Goal: Information Seeking & Learning: Learn about a topic

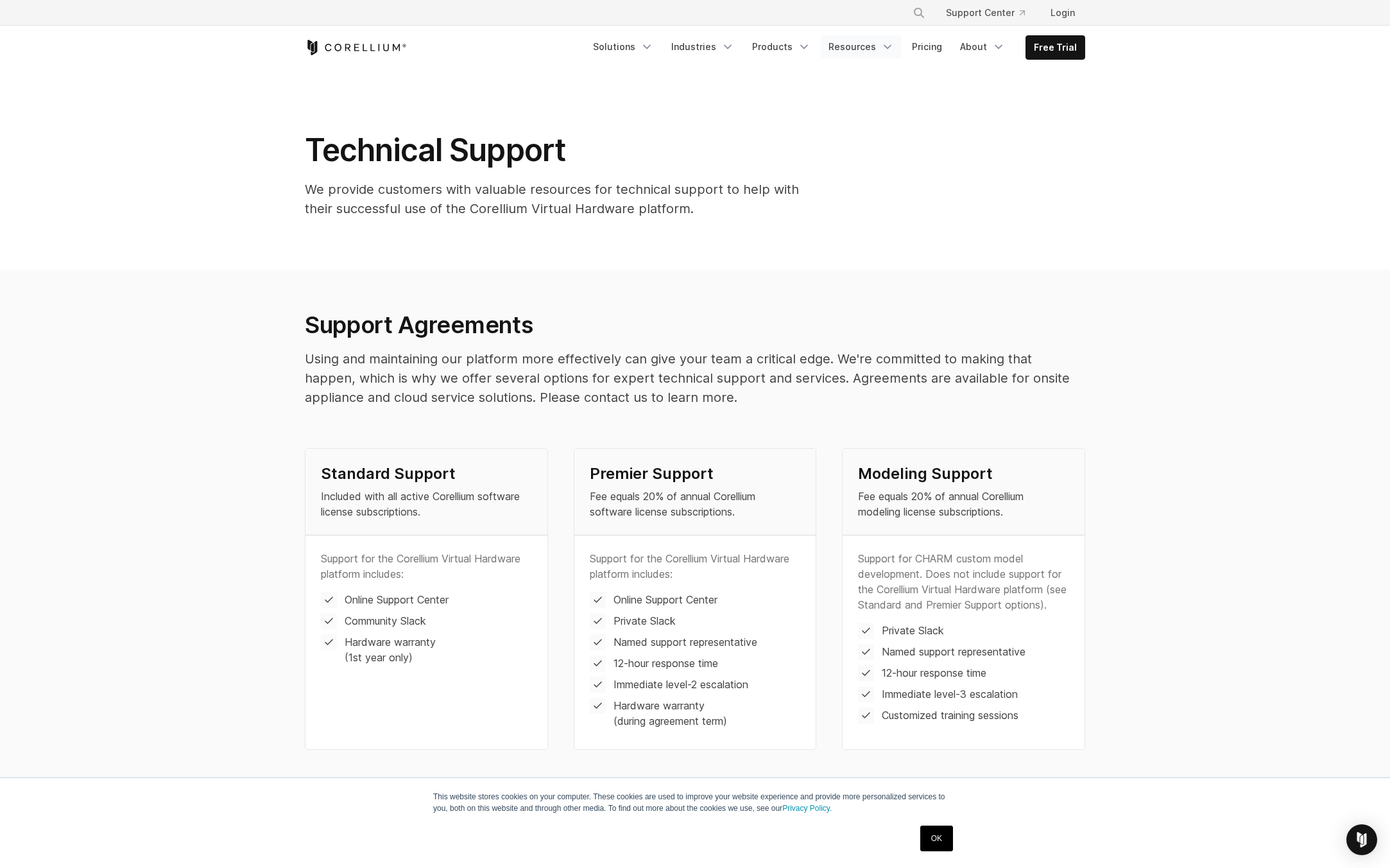
click at [873, 45] on link "Resources" at bounding box center [862, 47] width 81 height 23
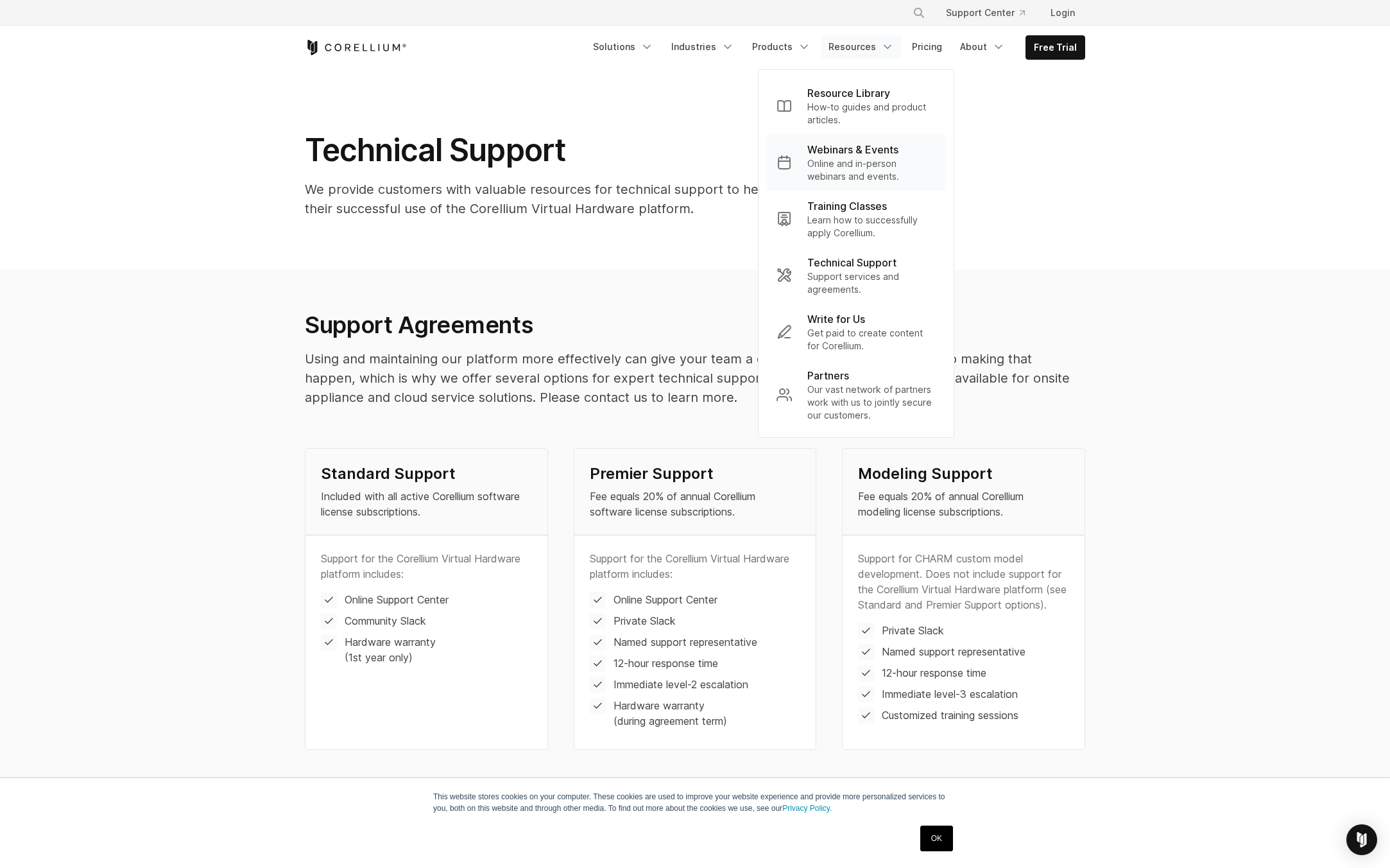
click at [853, 168] on p "Online and in-person webinars and events." at bounding box center [872, 170] width 128 height 25
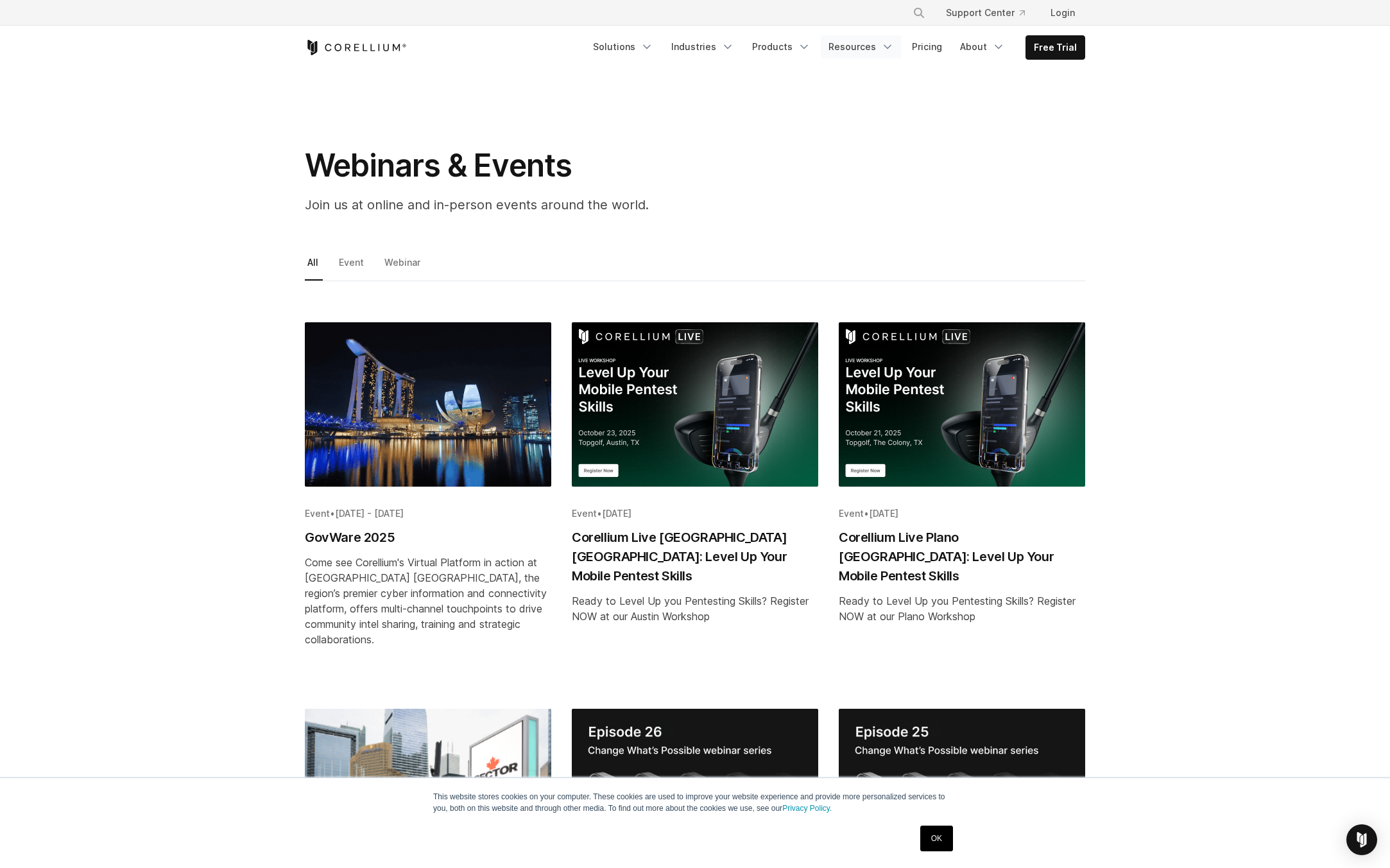
click at [888, 48] on icon "Navigation Menu" at bounding box center [888, 47] width 13 height 13
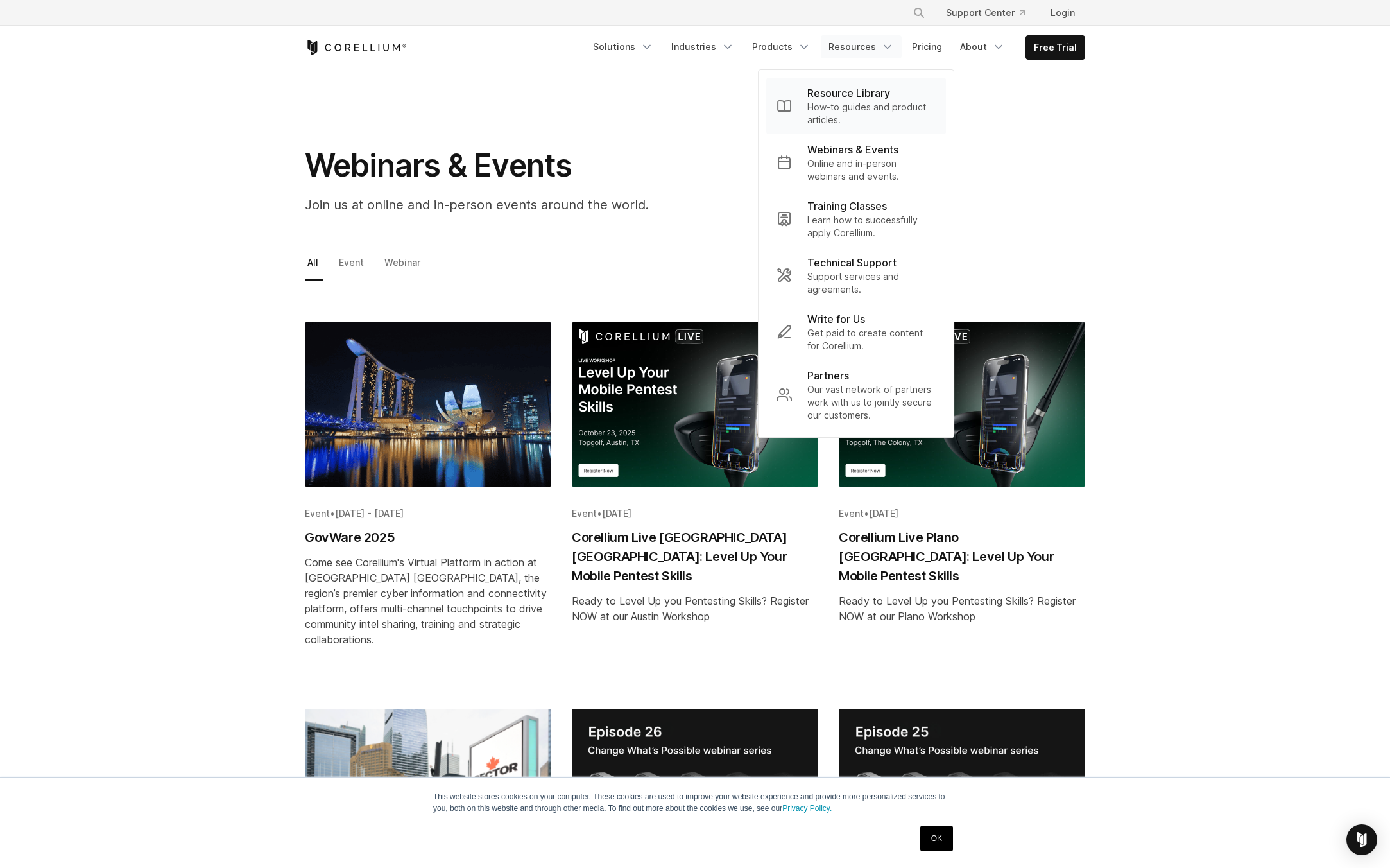
click at [861, 102] on p "How-to guides and product articles." at bounding box center [872, 114] width 128 height 25
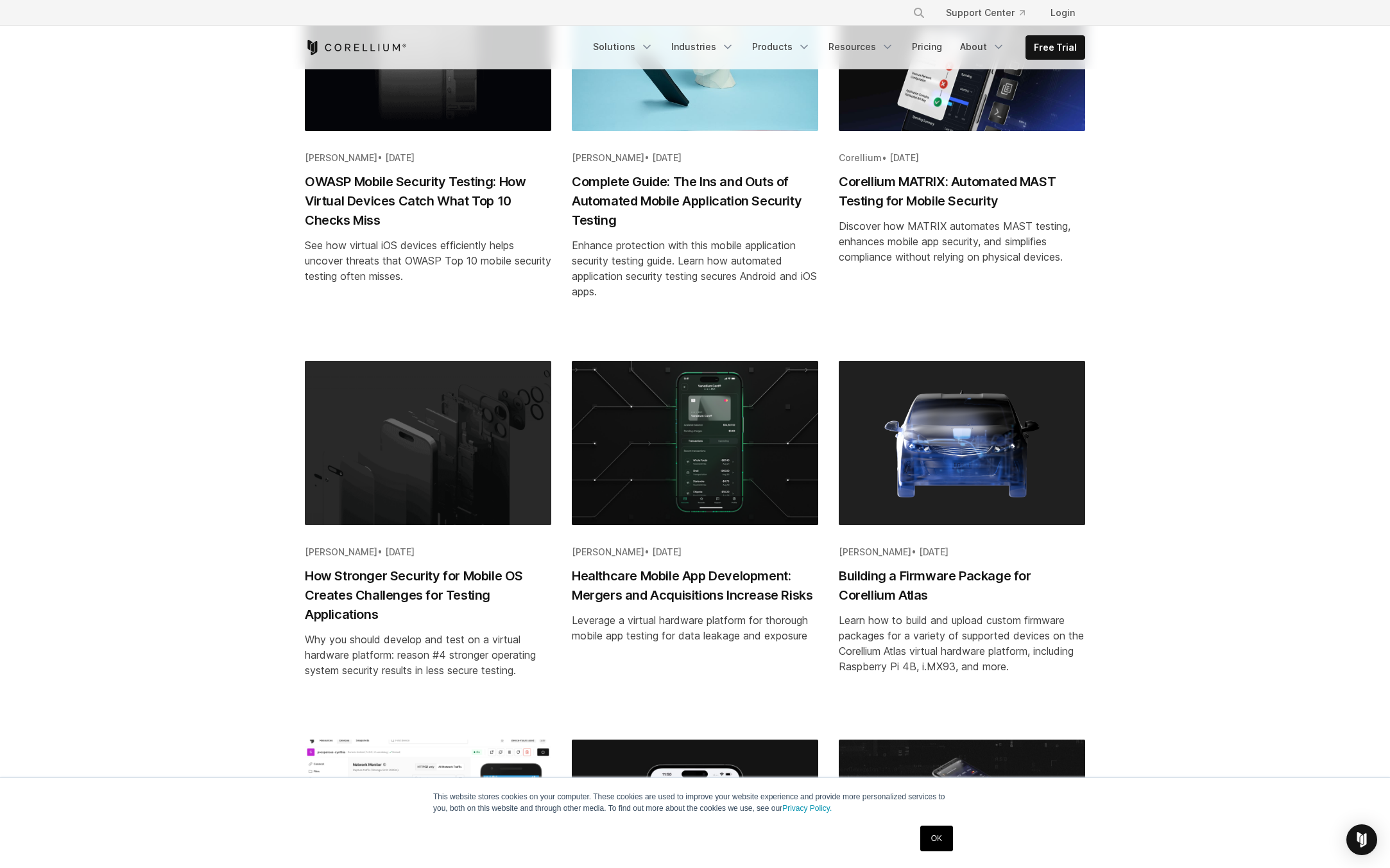
scroll to position [356, 0]
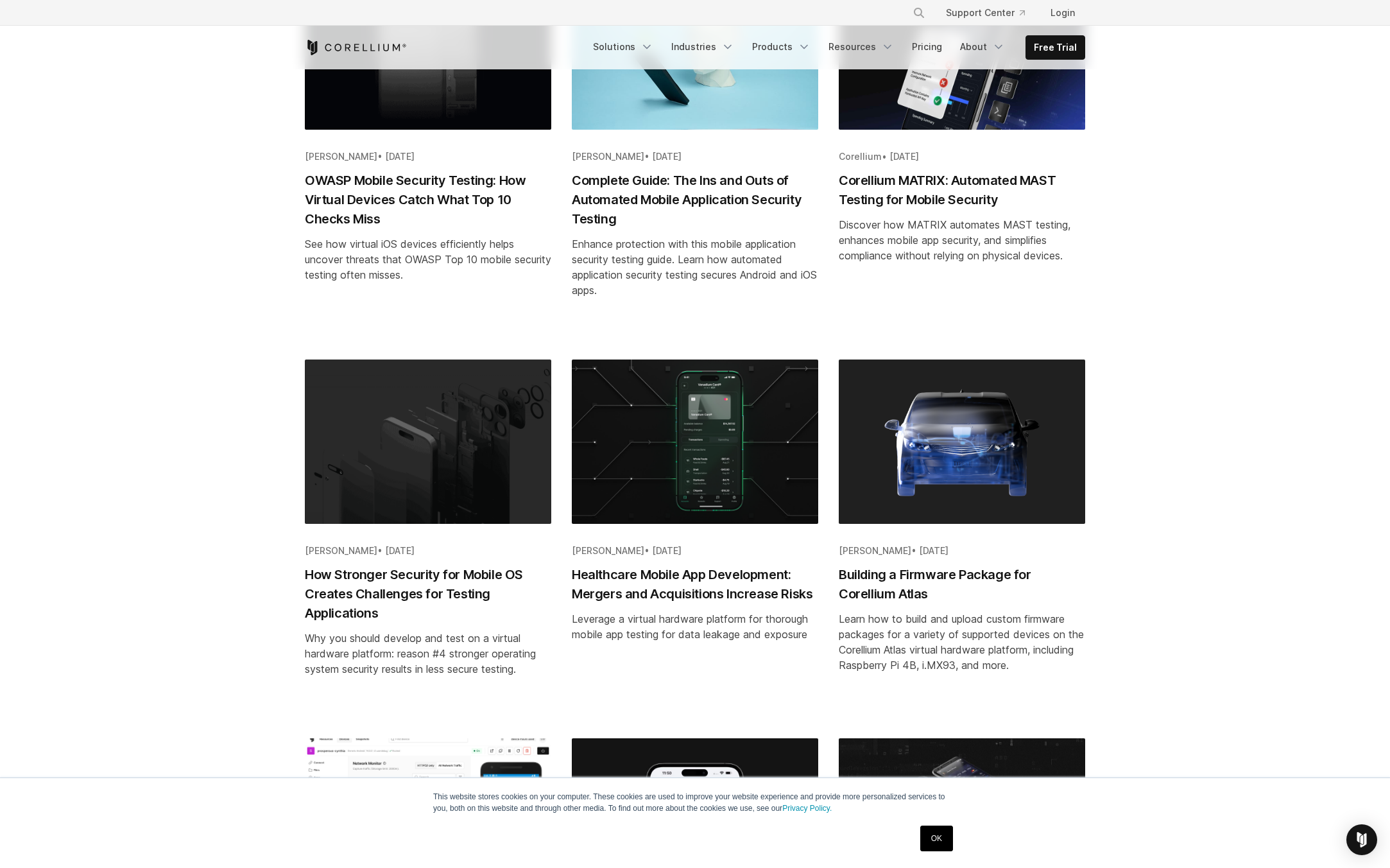
click at [945, 572] on h2 "Building a Firmware Package for Corellium Atlas" at bounding box center [962, 583] width 247 height 39
